Goal: Task Accomplishment & Management: Use online tool/utility

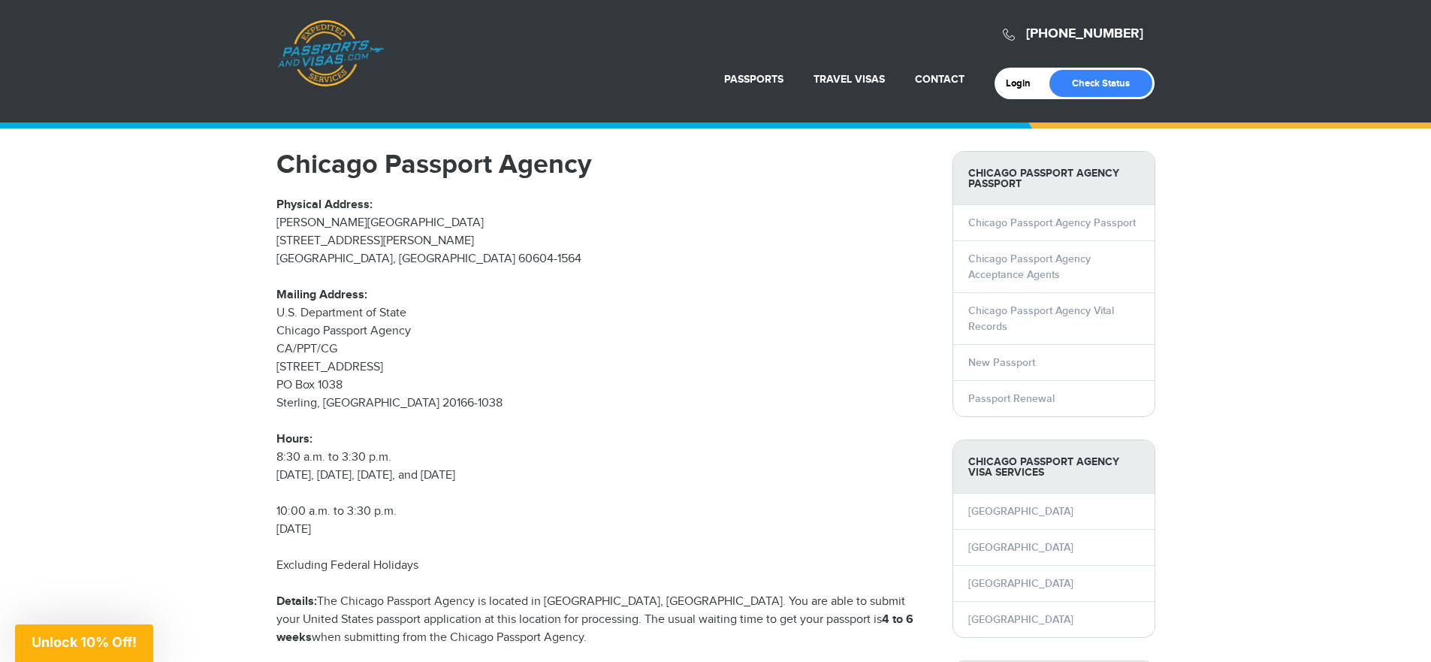
click at [322, 51] on link "Passports & [DOMAIN_NAME]" at bounding box center [330, 54] width 107 height 68
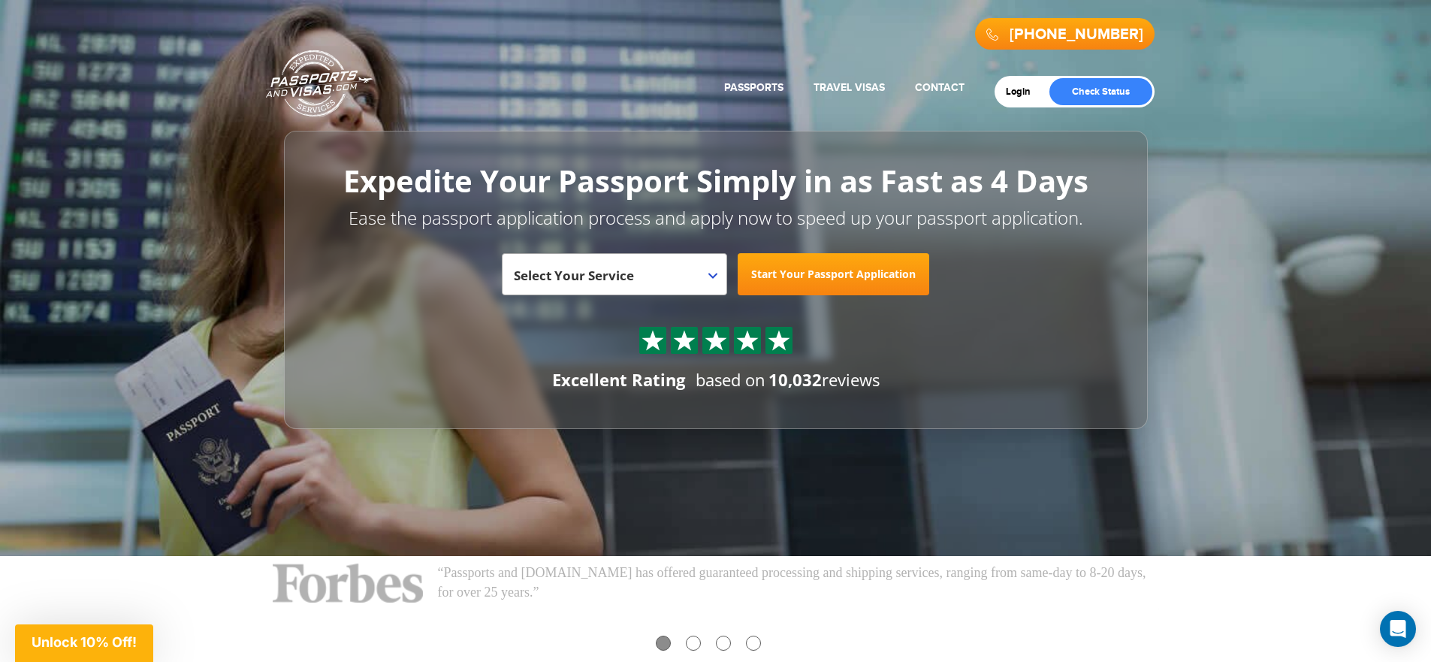
click at [719, 274] on span "Select Your Service" at bounding box center [614, 274] width 225 height 42
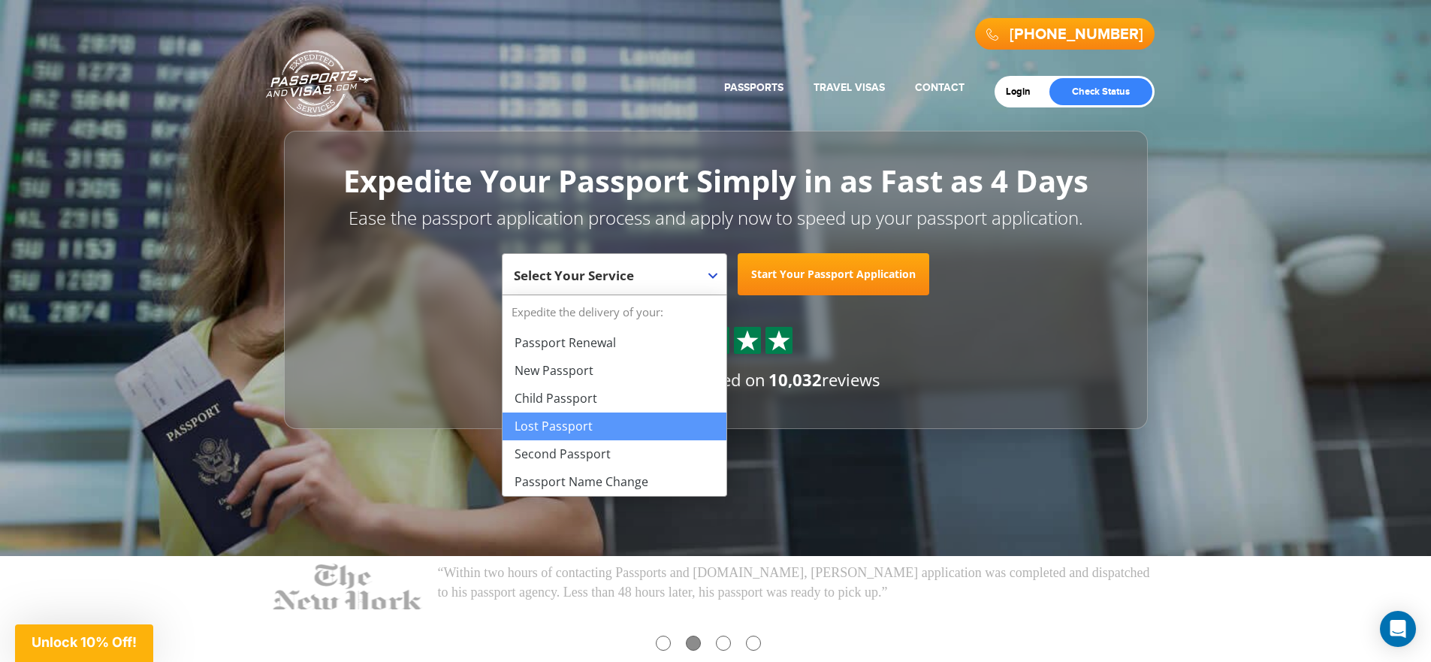
select select "**********"
